Goal: Task Accomplishment & Management: Manage account settings

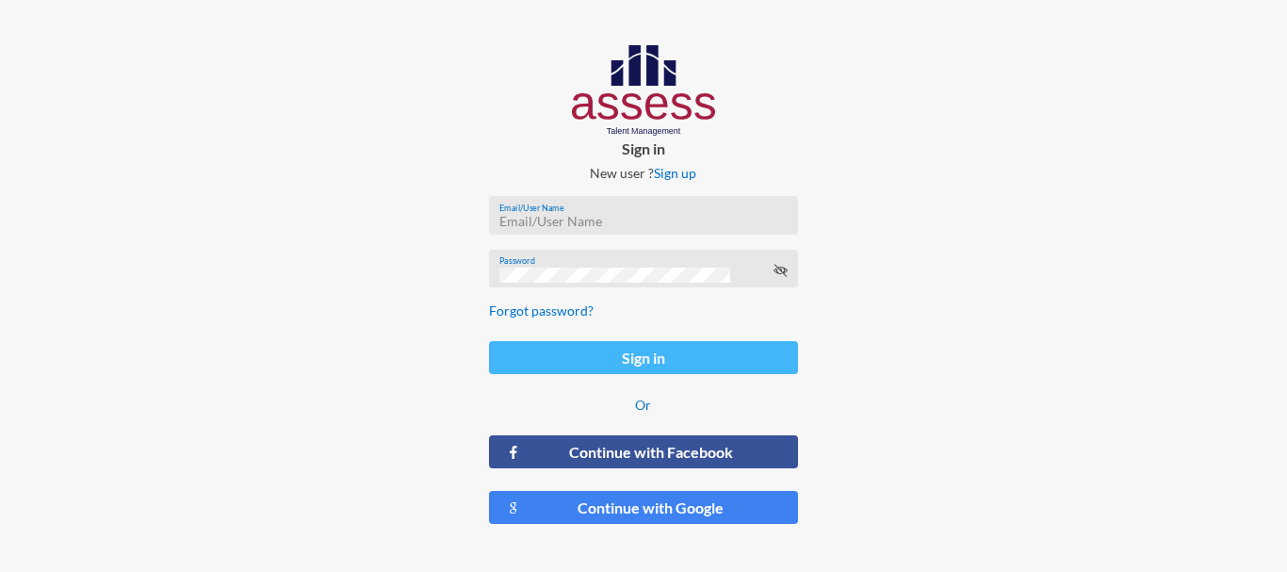
type input "RMES_3418"
click at [694, 341] on button "Sign in" at bounding box center [643, 357] width 308 height 33
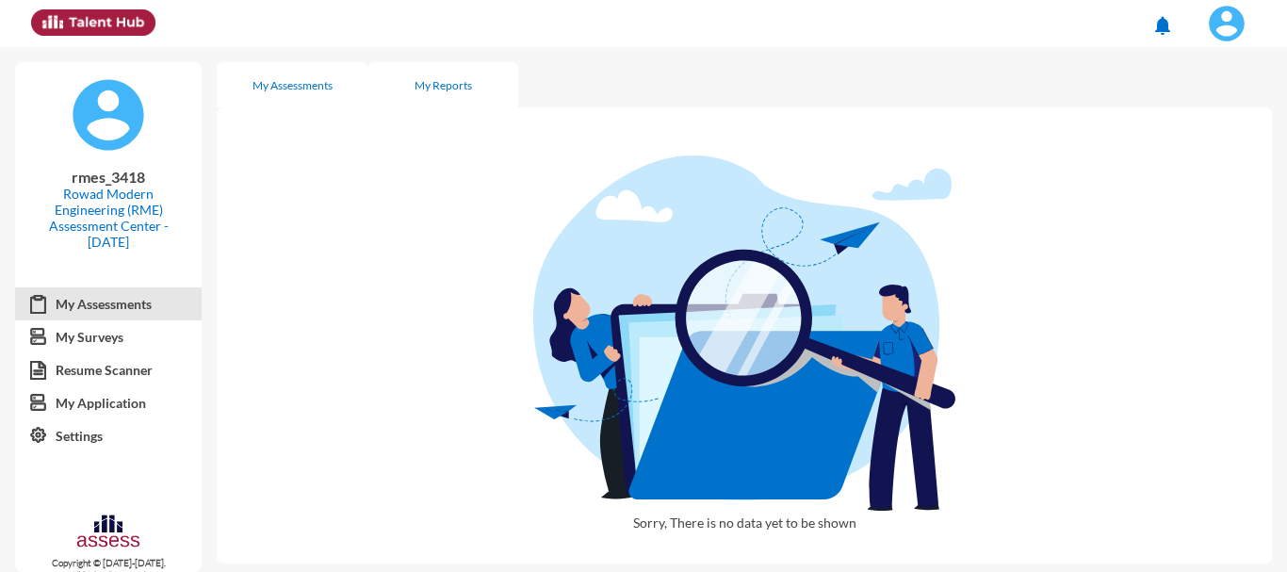
click at [442, 88] on div "My Reports" at bounding box center [443, 85] width 57 height 14
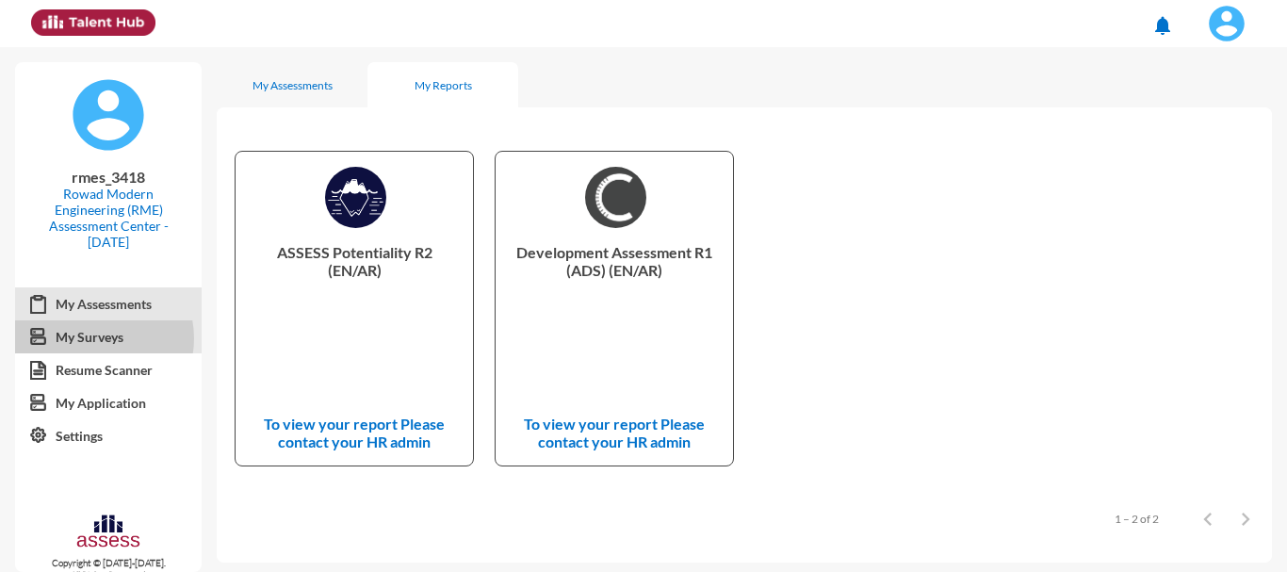
click at [96, 338] on link "My Surveys" at bounding box center [108, 337] width 187 height 34
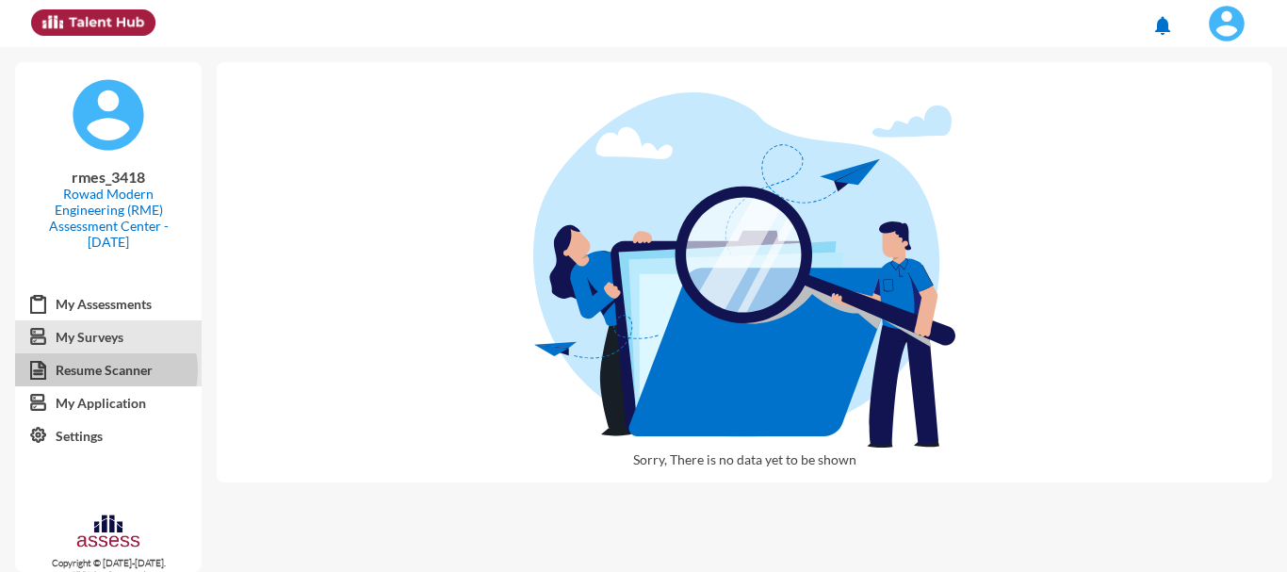
click at [106, 370] on link "Resume Scanner" at bounding box center [108, 370] width 187 height 34
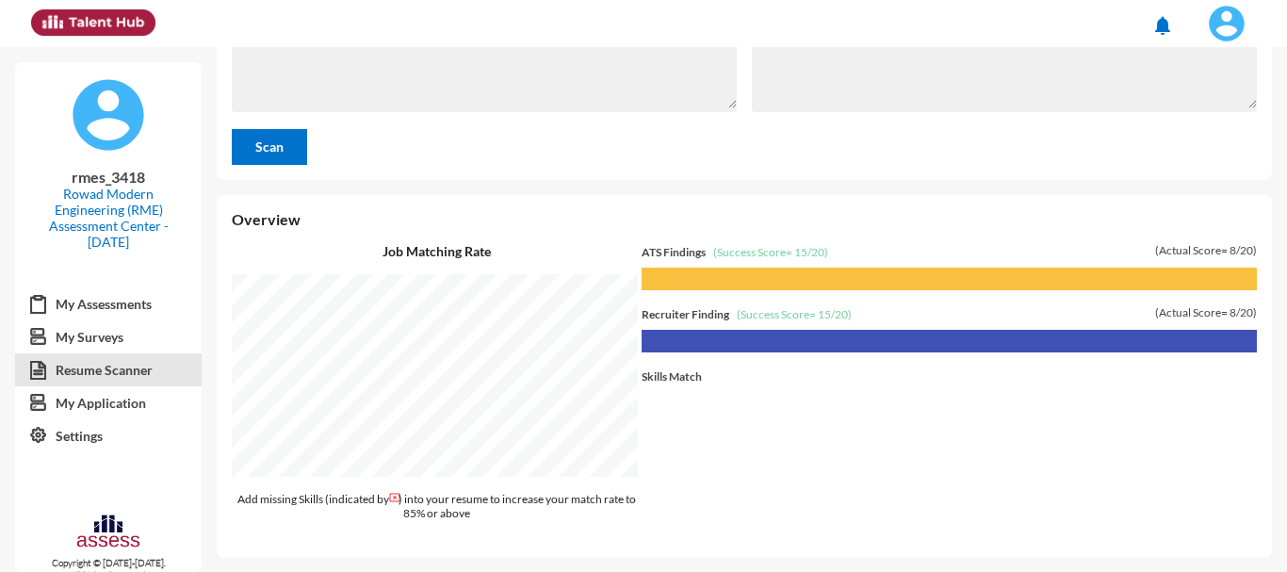
scroll to position [189, 0]
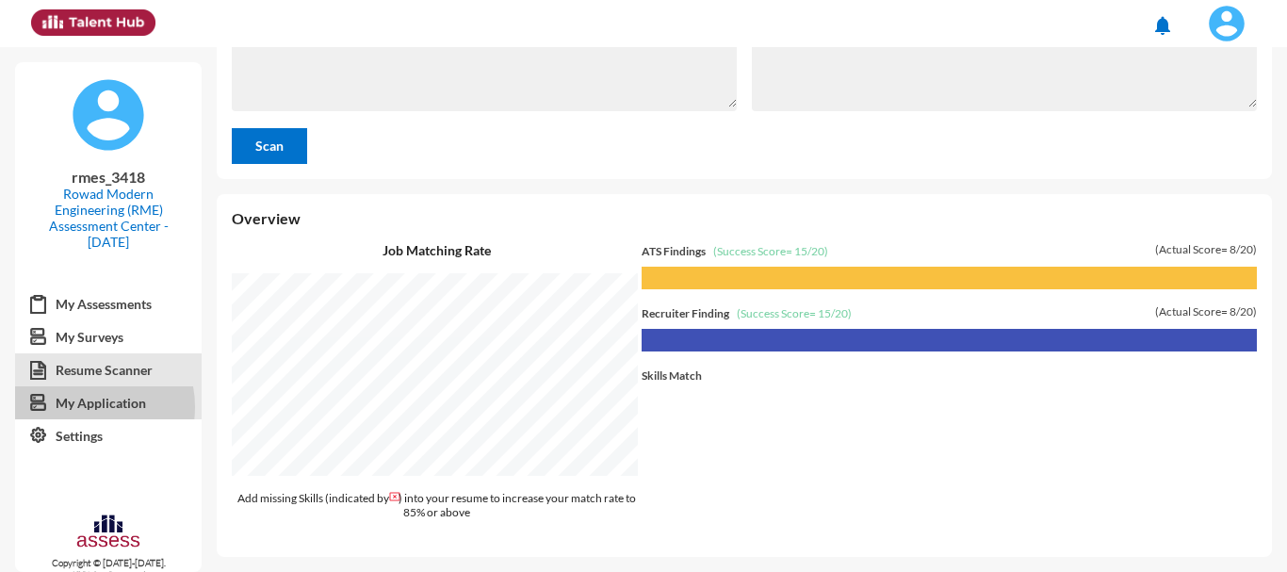
click at [85, 407] on link "My Application" at bounding box center [108, 403] width 187 height 34
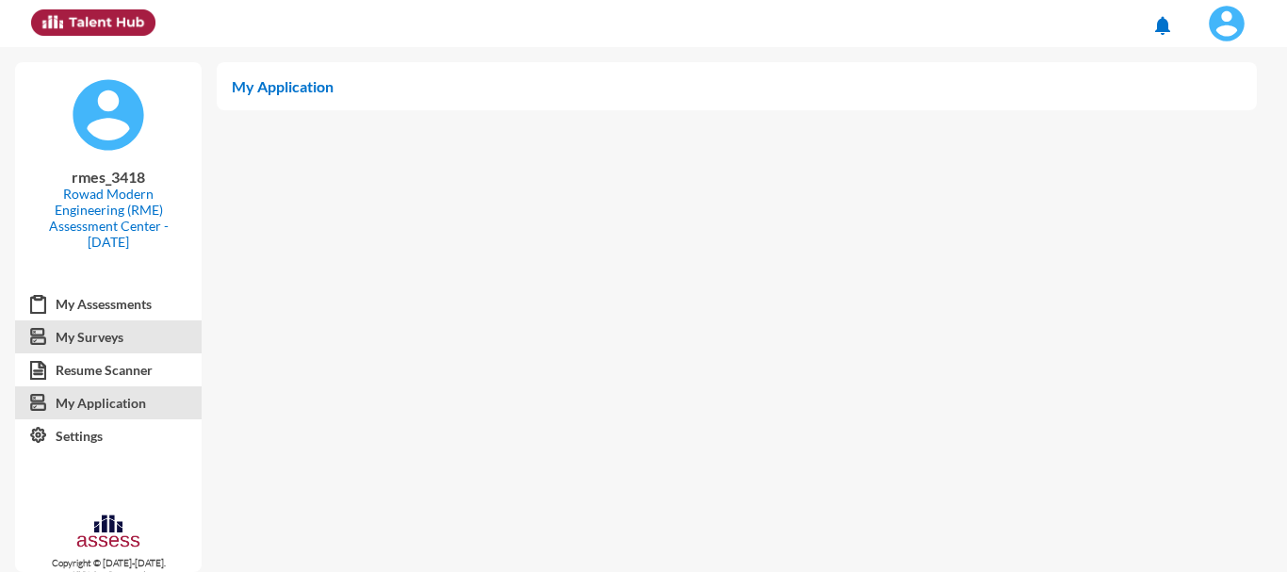
click at [118, 339] on link "My Surveys" at bounding box center [108, 337] width 187 height 34
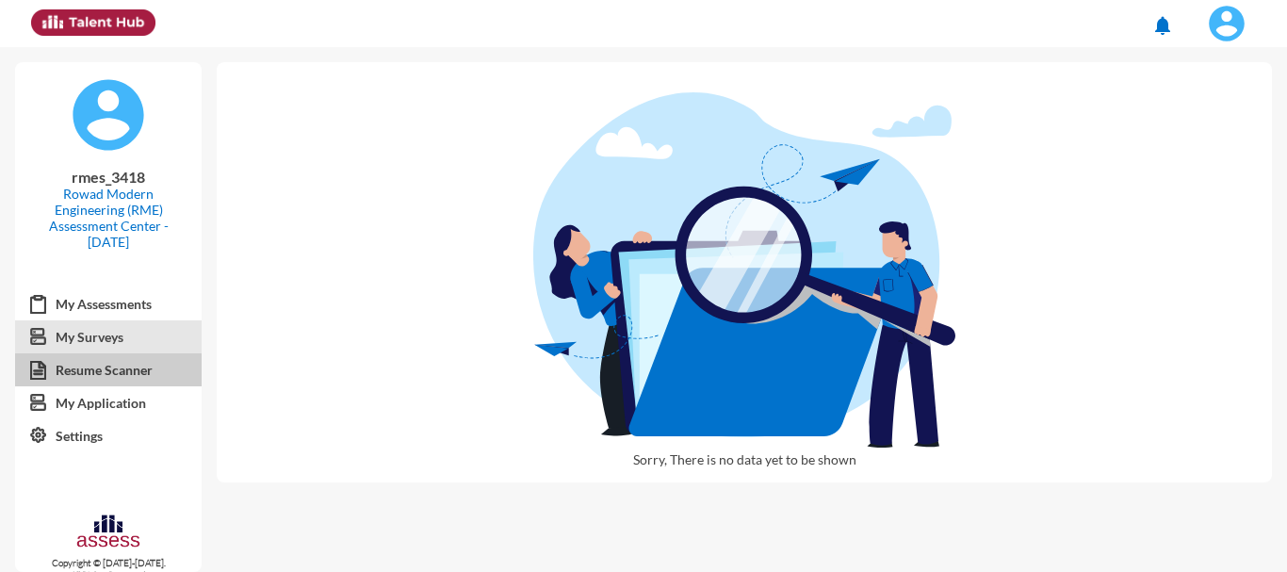
click at [121, 371] on link "Resume Scanner" at bounding box center [108, 370] width 187 height 34
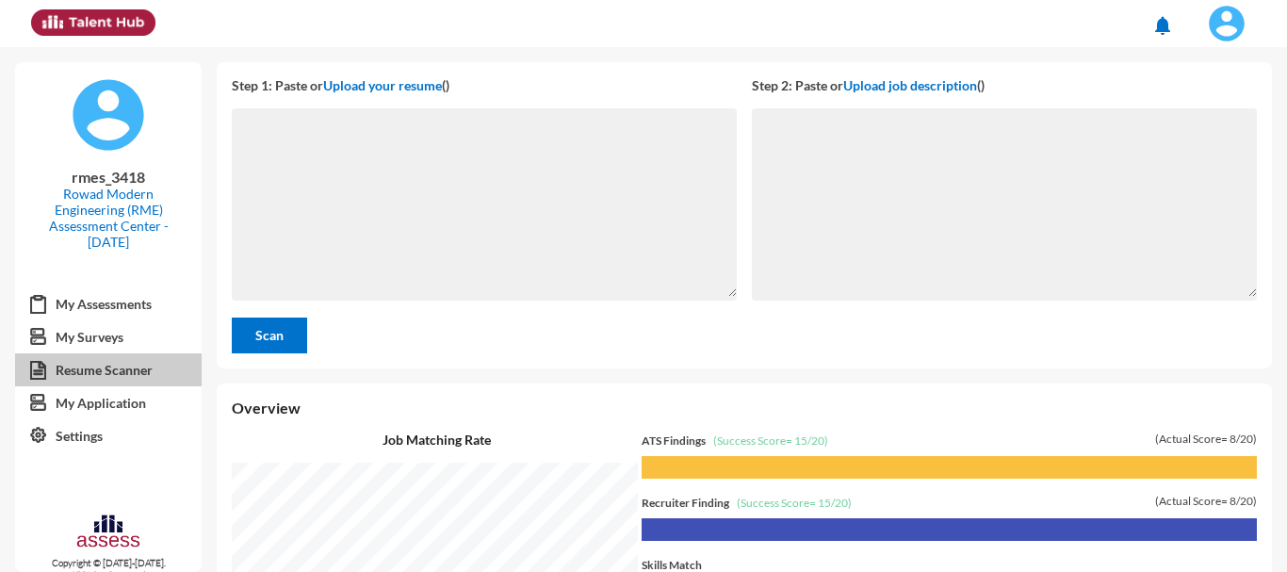
scroll to position [525, 1060]
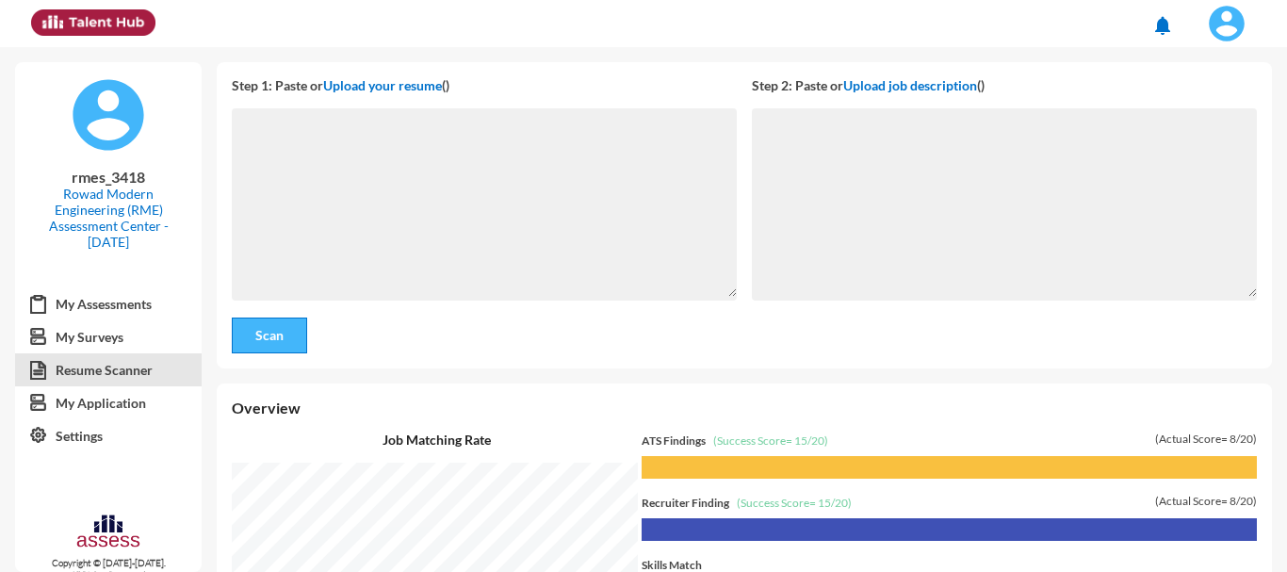
click at [282, 335] on span "Scan" at bounding box center [269, 335] width 28 height 16
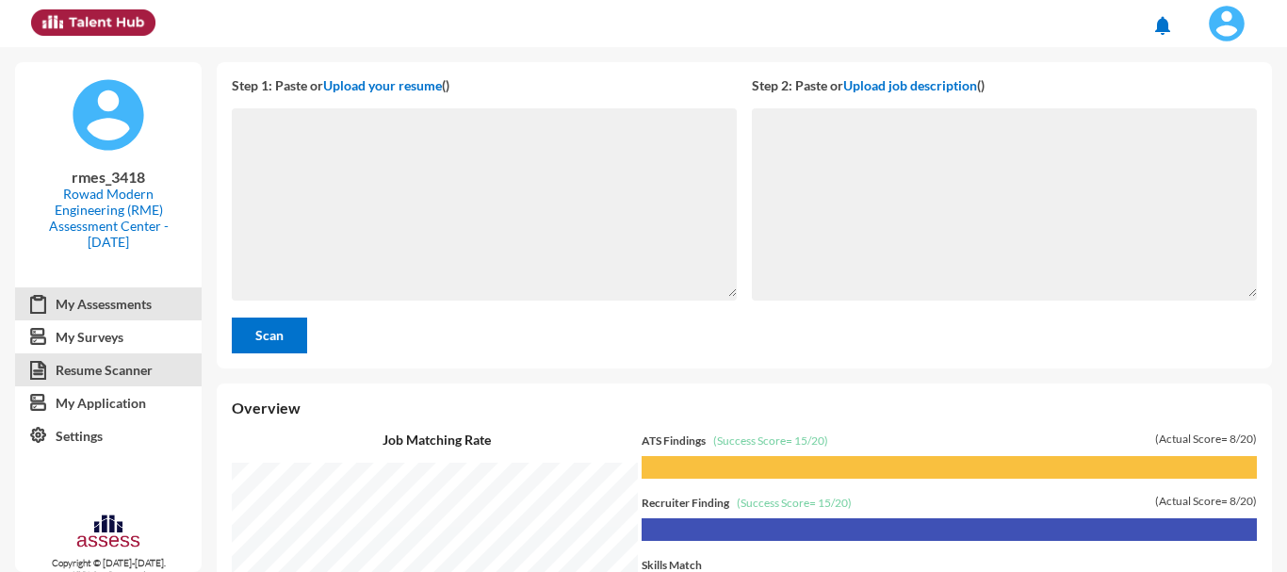
click at [127, 303] on link "My Assessments" at bounding box center [108, 304] width 187 height 34
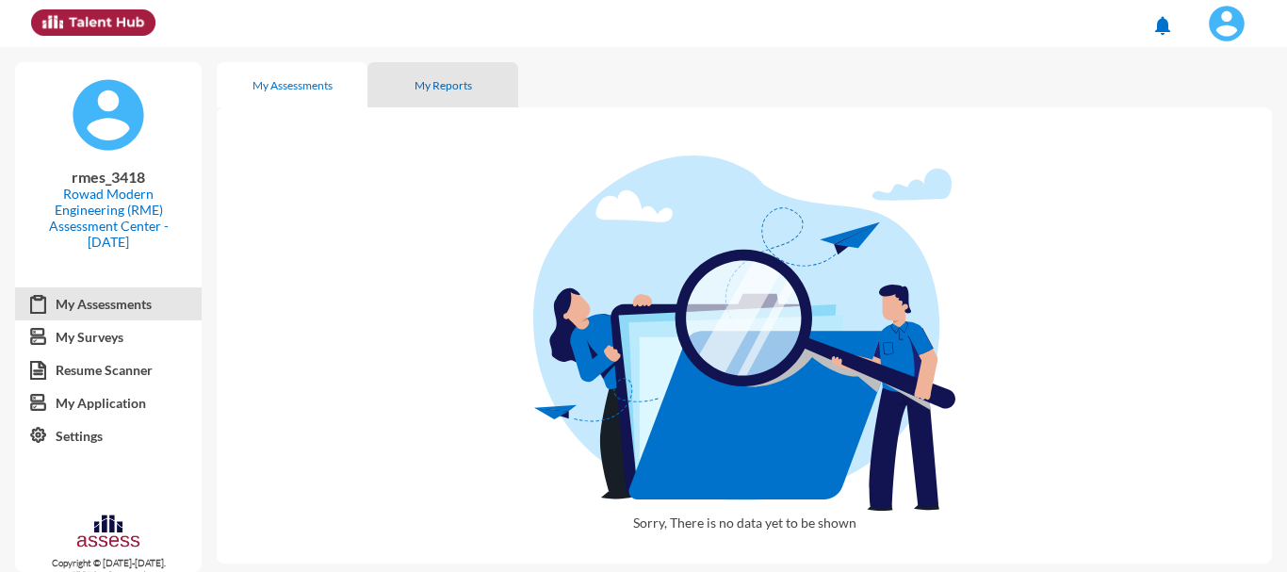
click at [432, 83] on div "My Reports" at bounding box center [443, 85] width 57 height 14
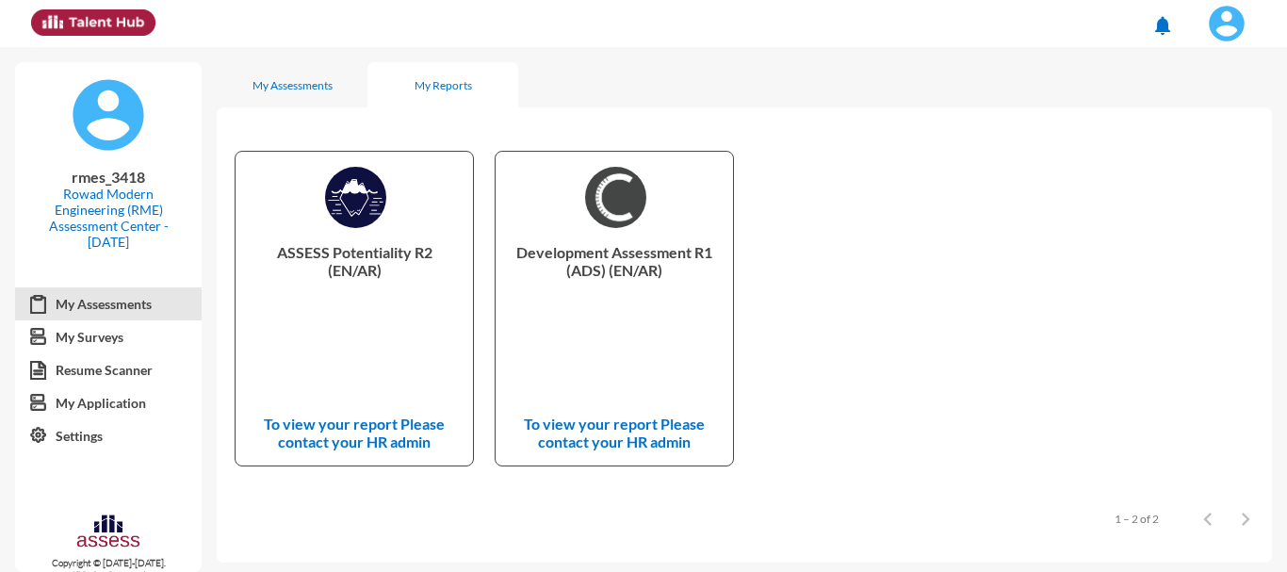
click at [1231, 27] on img at bounding box center [1227, 24] width 38 height 38
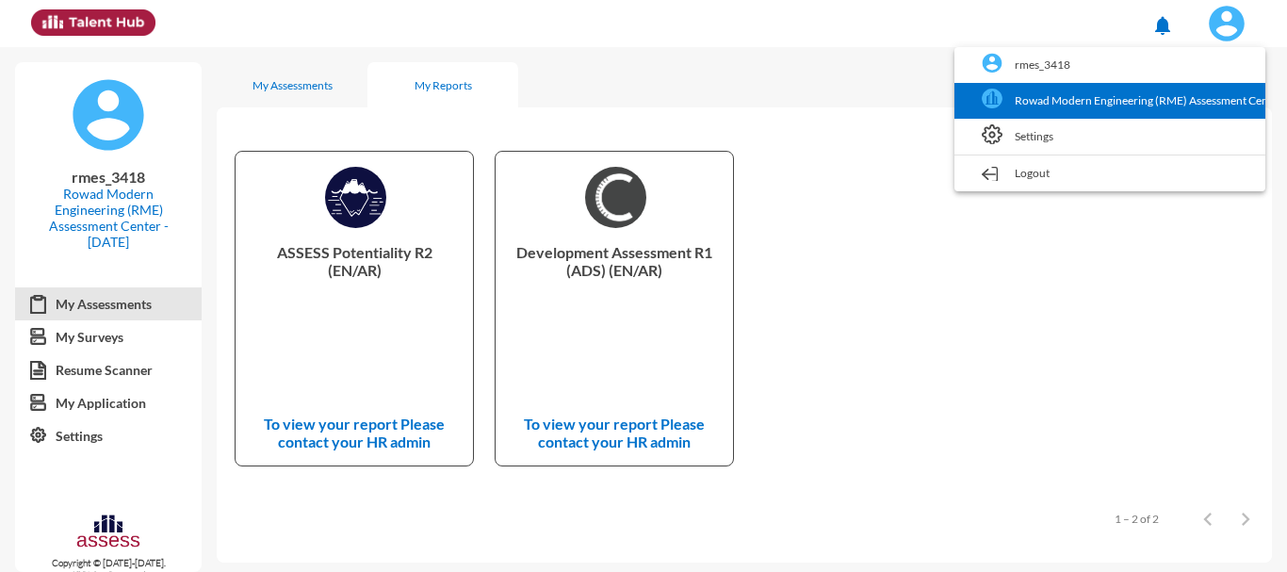
click at [1132, 98] on link "Rowad Modern Engineering (RME) Assessment Center - [DATE]" at bounding box center [1110, 101] width 292 height 36
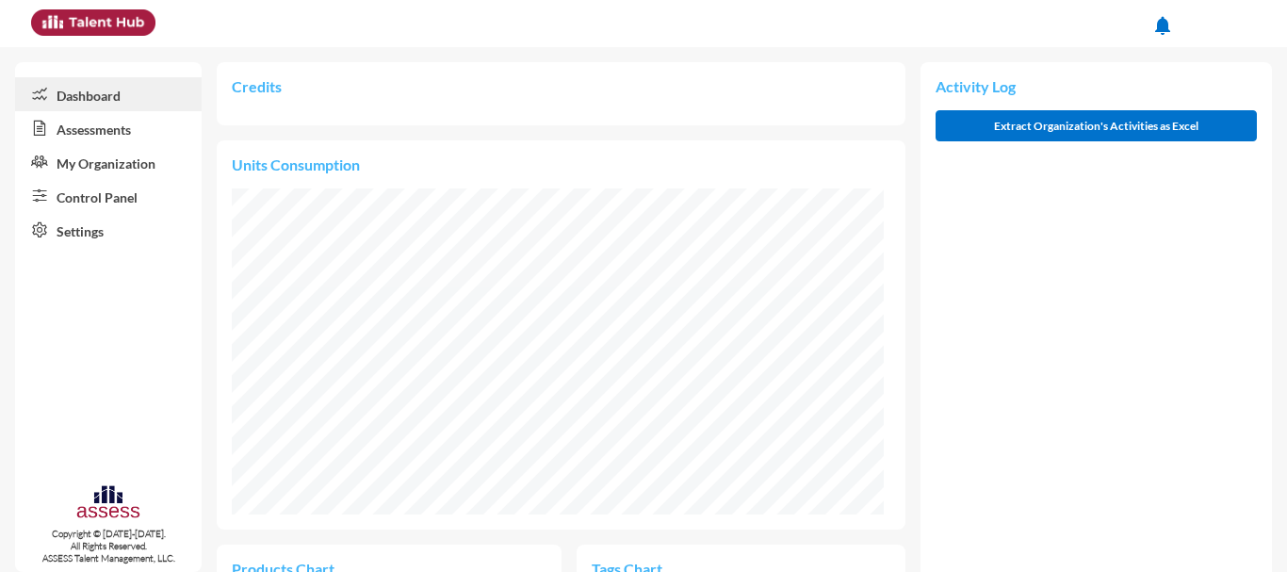
scroll to position [147, 311]
click at [114, 124] on link "Assessments" at bounding box center [108, 128] width 187 height 34
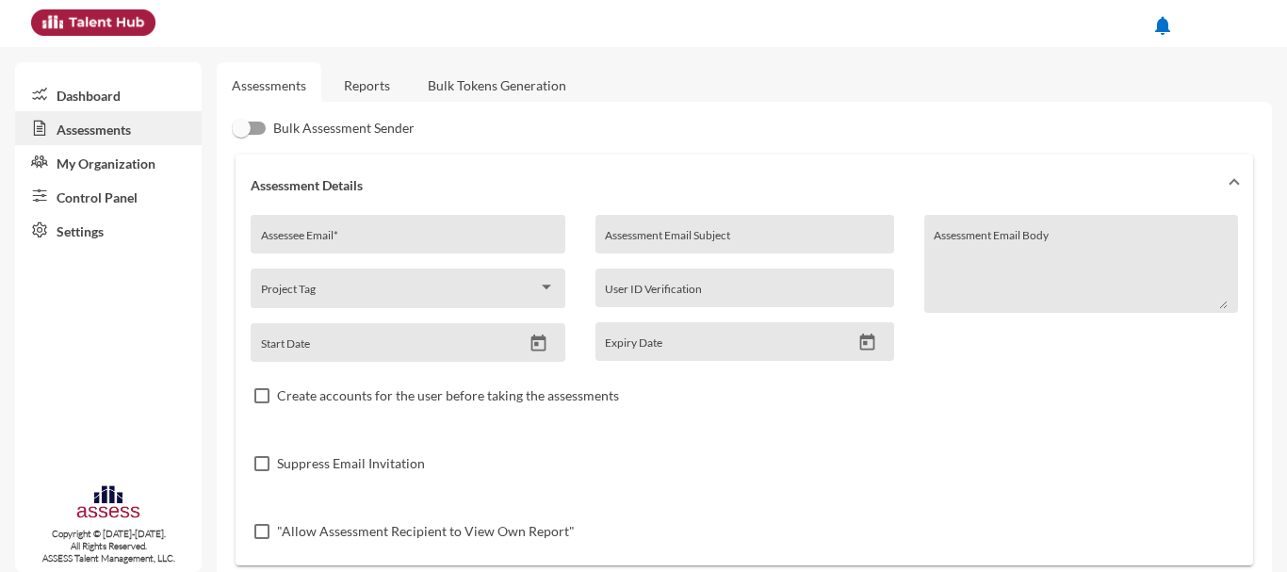
click at [90, 163] on link "My Organization" at bounding box center [108, 162] width 187 height 34
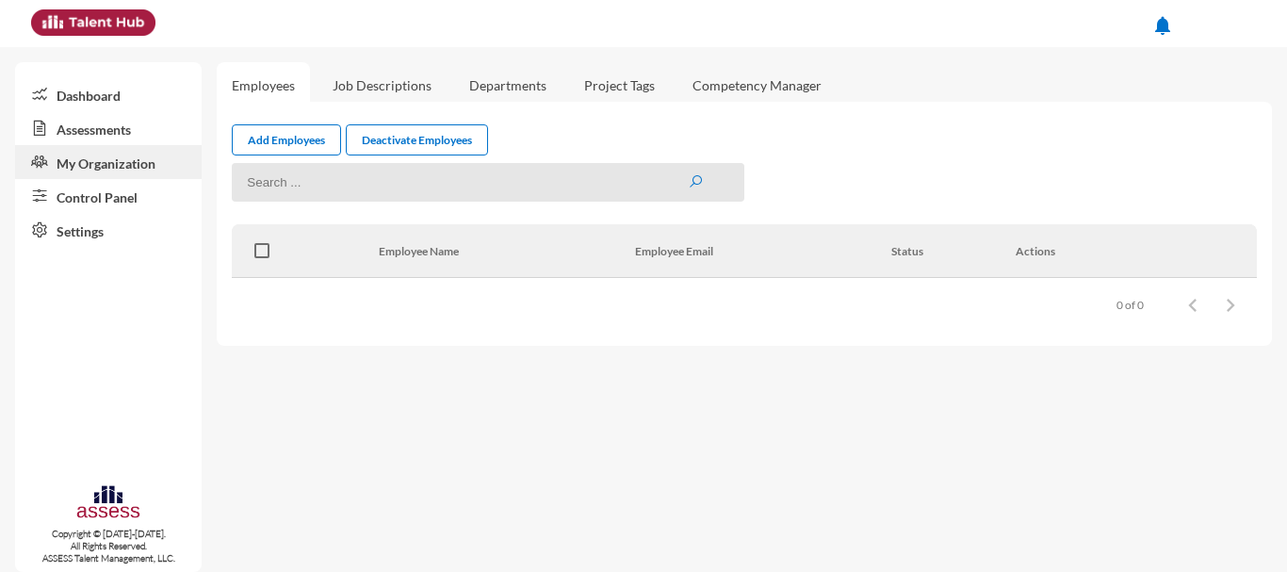
click at [390, 84] on link "Job Descriptions" at bounding box center [381, 85] width 129 height 46
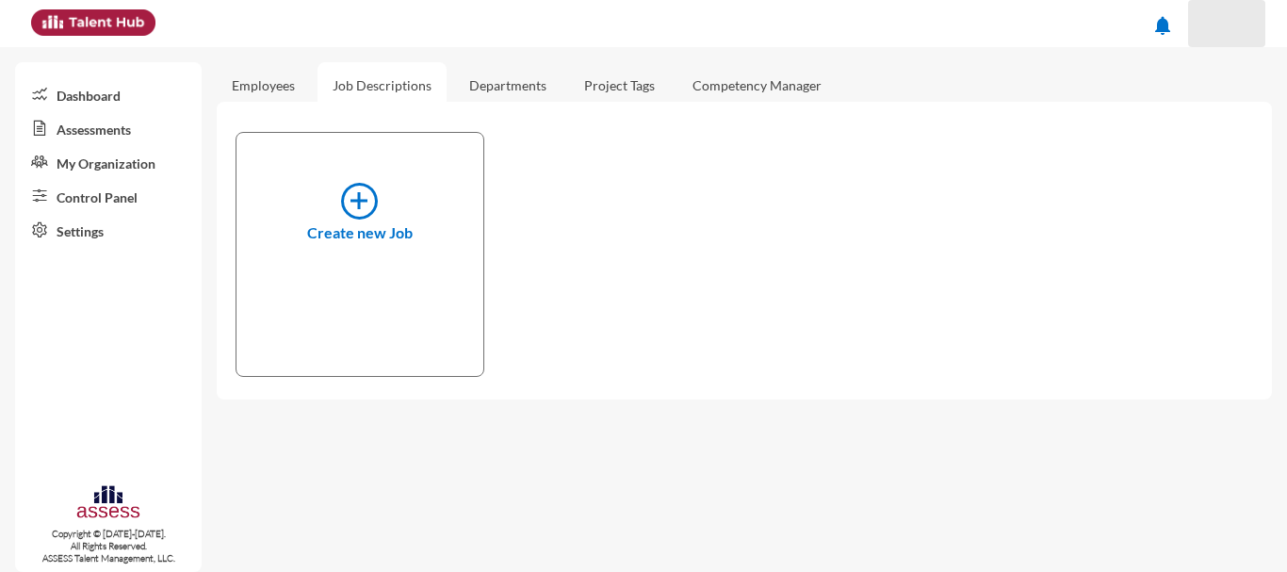
click at [1257, 32] on button at bounding box center [1226, 23] width 77 height 47
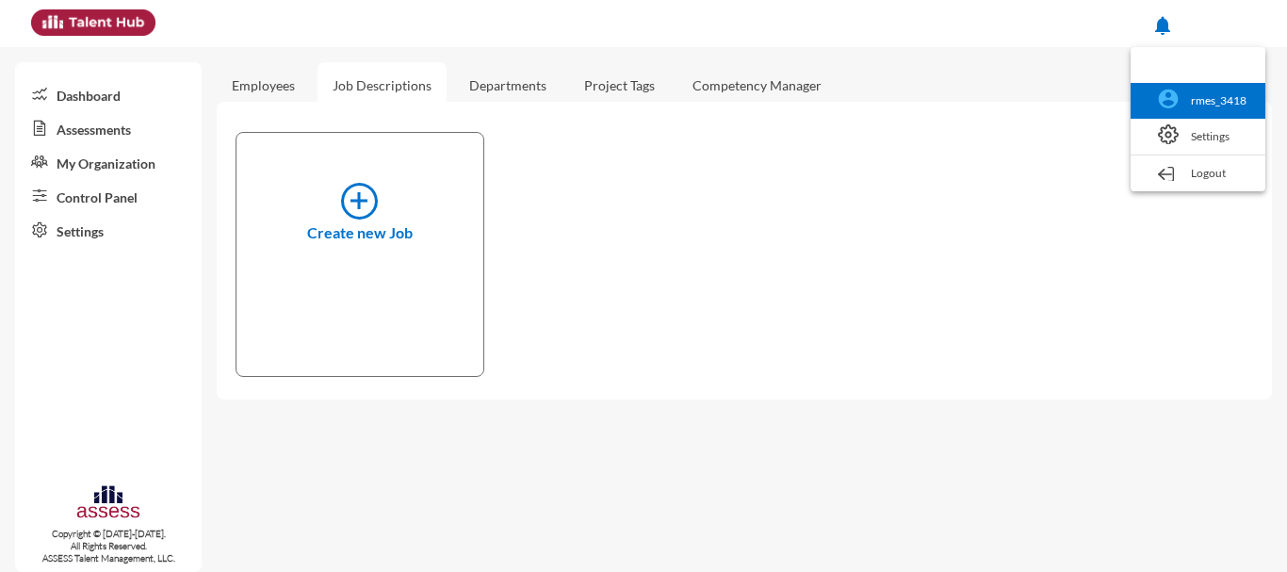
click at [1231, 102] on link "rmes_3418" at bounding box center [1198, 101] width 116 height 36
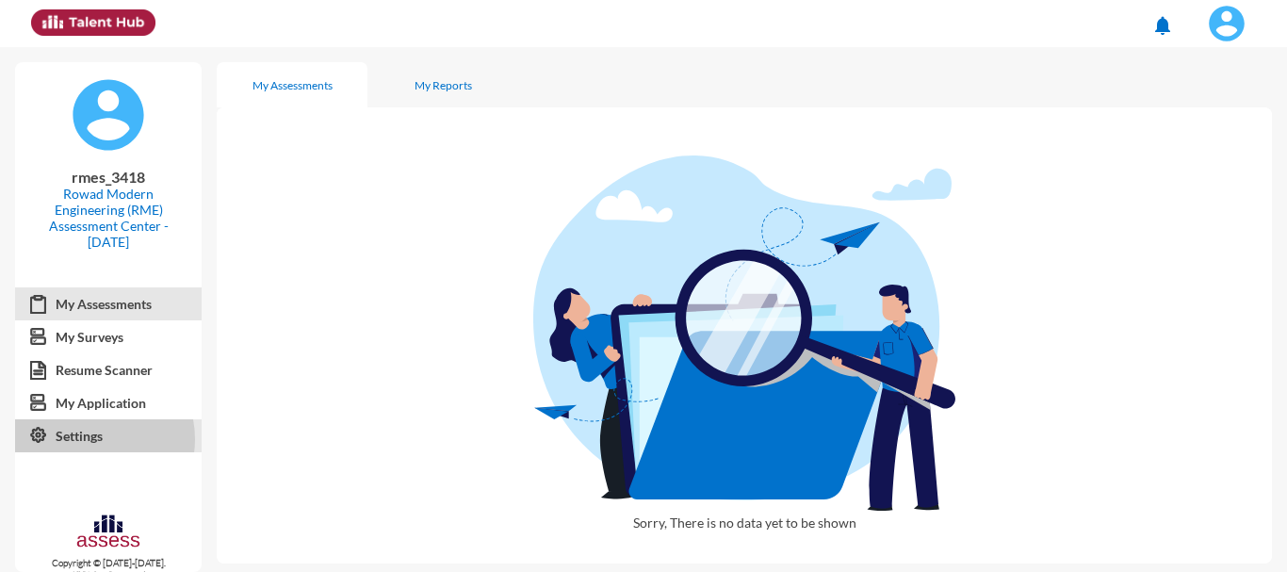
click at [97, 439] on link "Settings" at bounding box center [108, 436] width 187 height 34
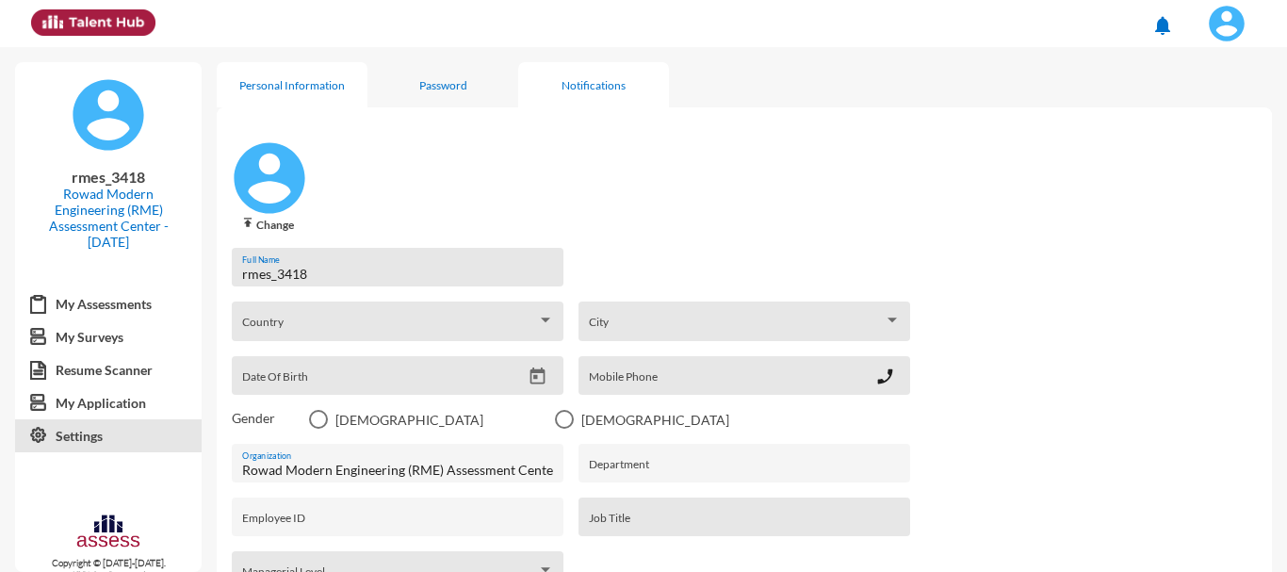
click at [583, 92] on div "Notifications" at bounding box center [593, 84] width 151 height 45
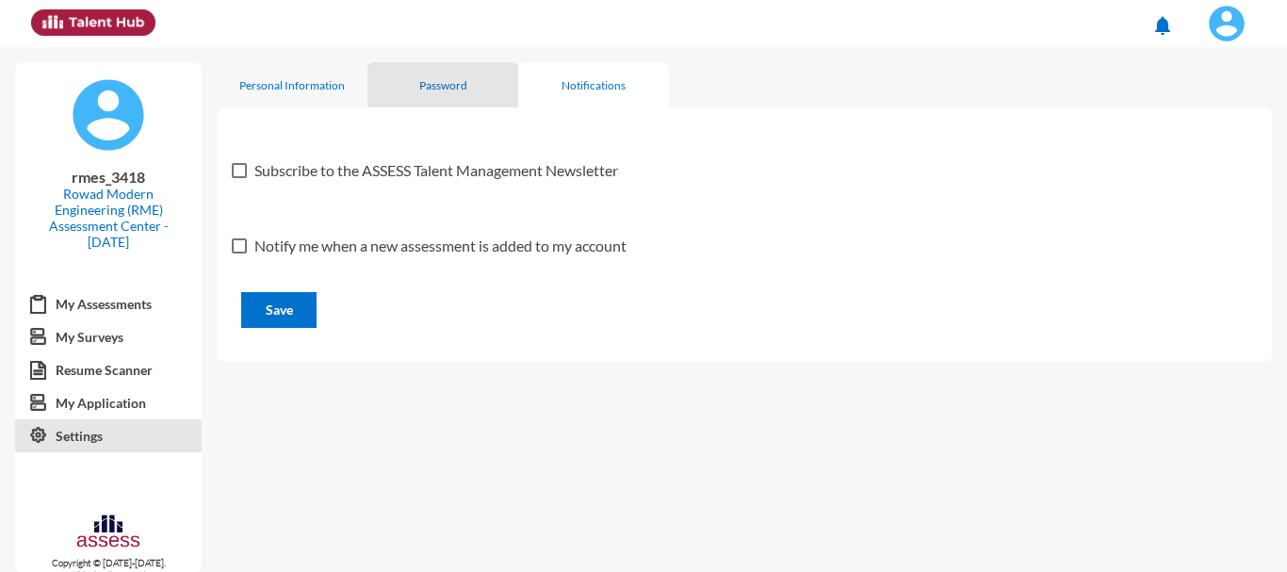
click at [456, 75] on div "Password" at bounding box center [442, 84] width 151 height 45
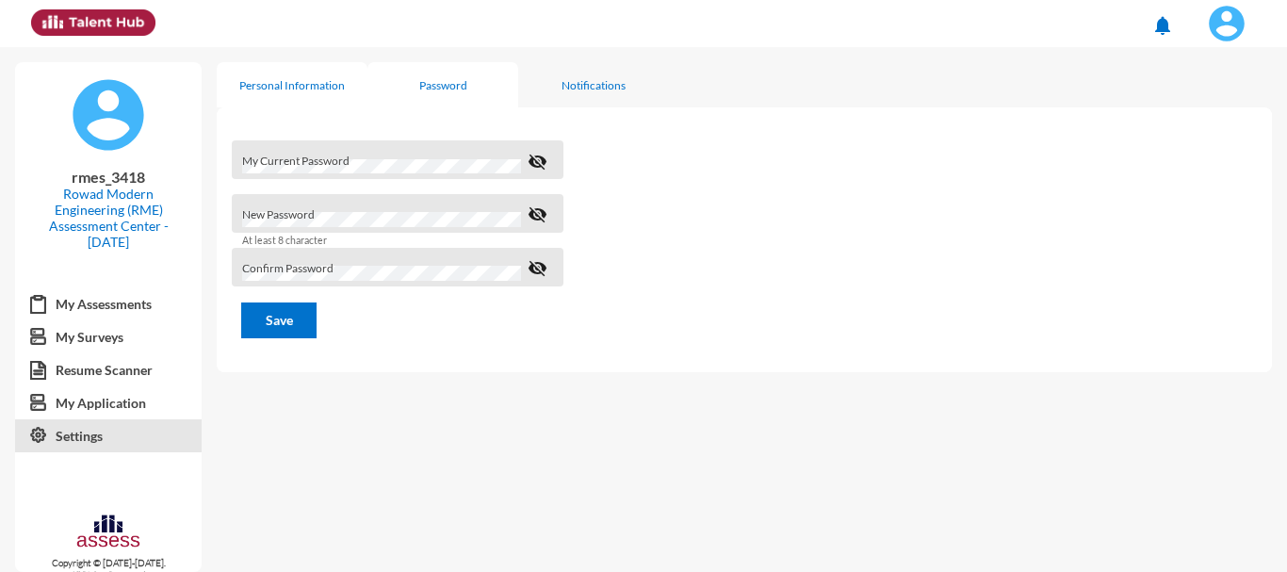
click at [288, 88] on div "Personal Information" at bounding box center [292, 85] width 106 height 14
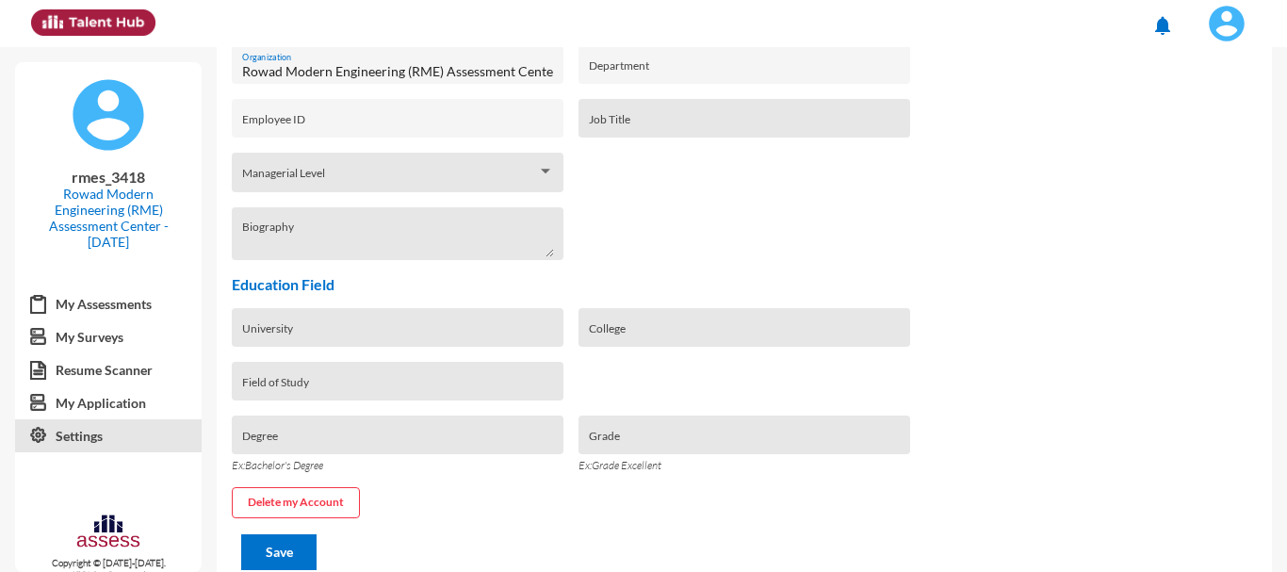
scroll to position [430, 0]
